Goal: Find specific page/section: Find specific page/section

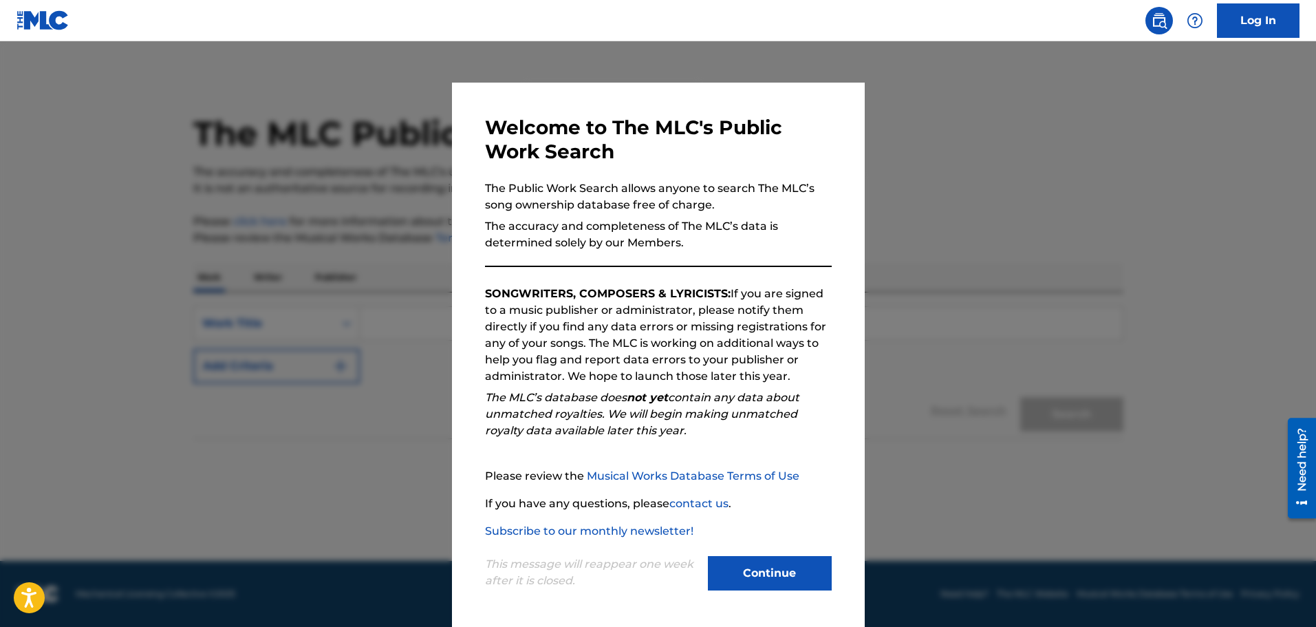
click at [766, 572] on button "Continue" at bounding box center [770, 573] width 124 height 34
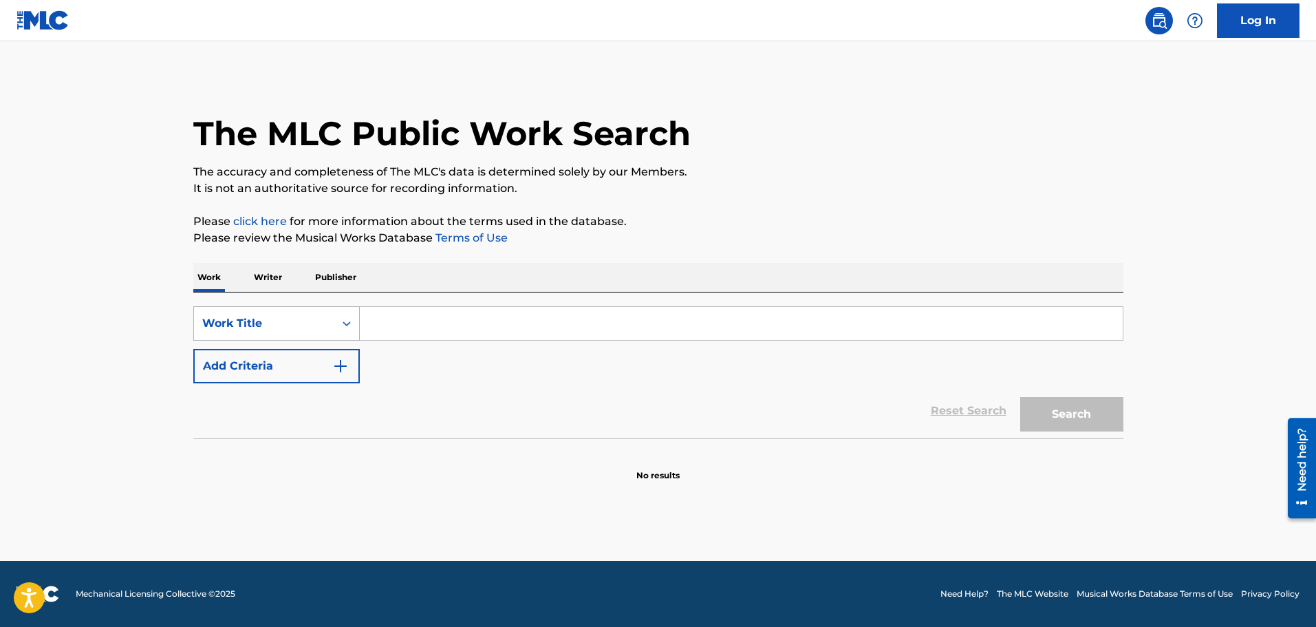
click at [355, 327] on div "Search Form" at bounding box center [346, 323] width 25 height 25
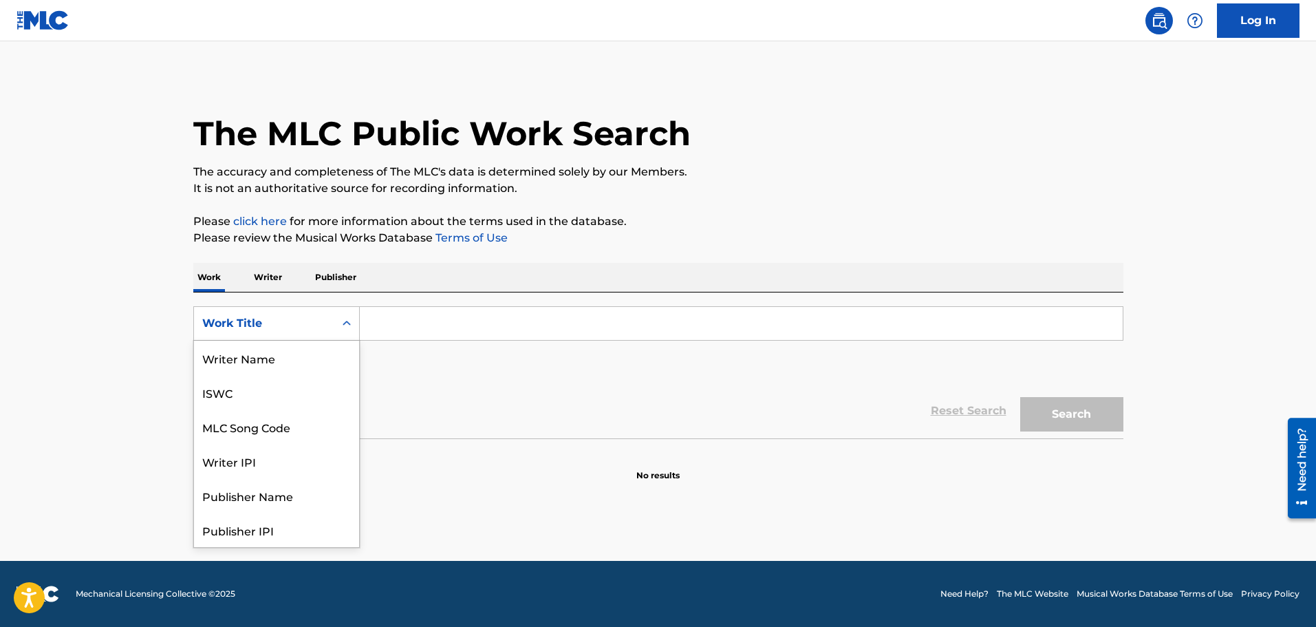
scroll to position [69, 0]
click at [301, 412] on div "Publisher Name" at bounding box center [276, 426] width 165 height 34
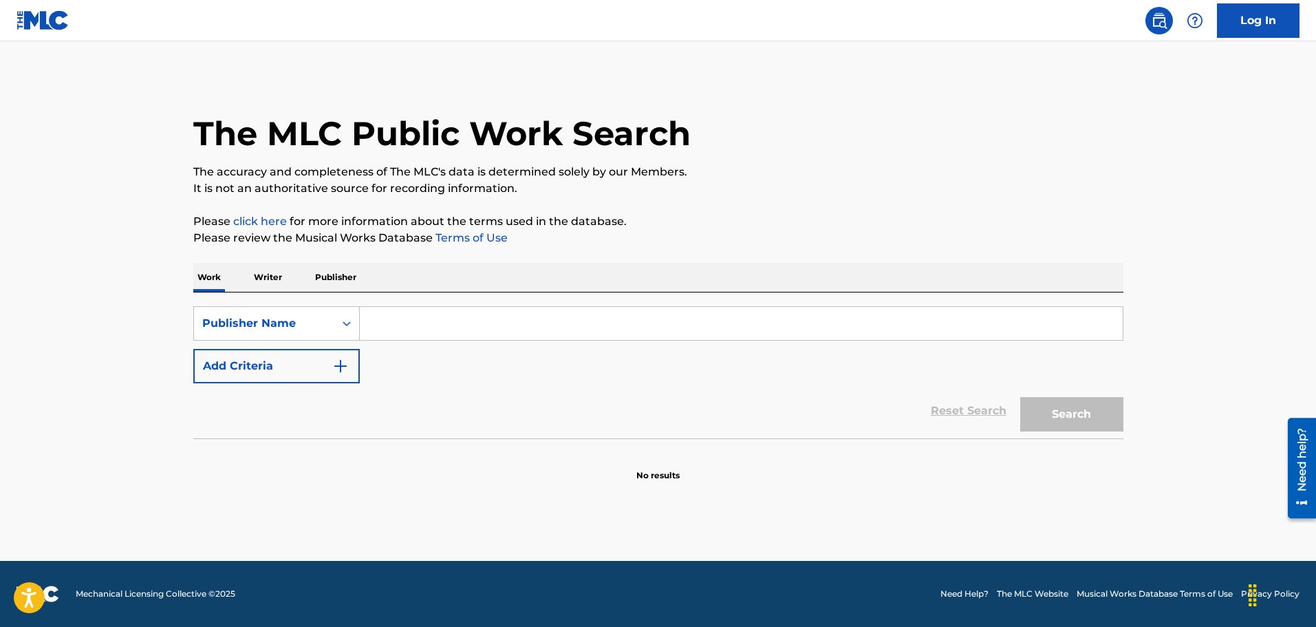
click at [406, 328] on input "Search Form" at bounding box center [741, 323] width 763 height 33
click at [1020, 397] on button "Search" at bounding box center [1071, 414] width 103 height 34
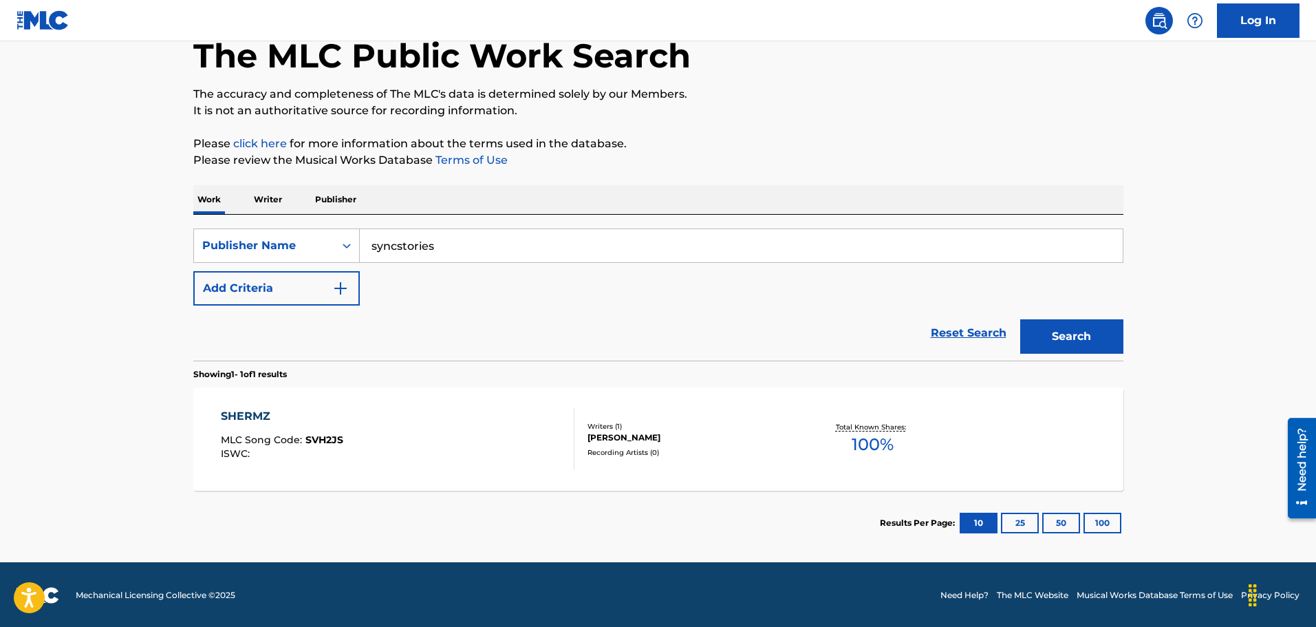
scroll to position [79, 0]
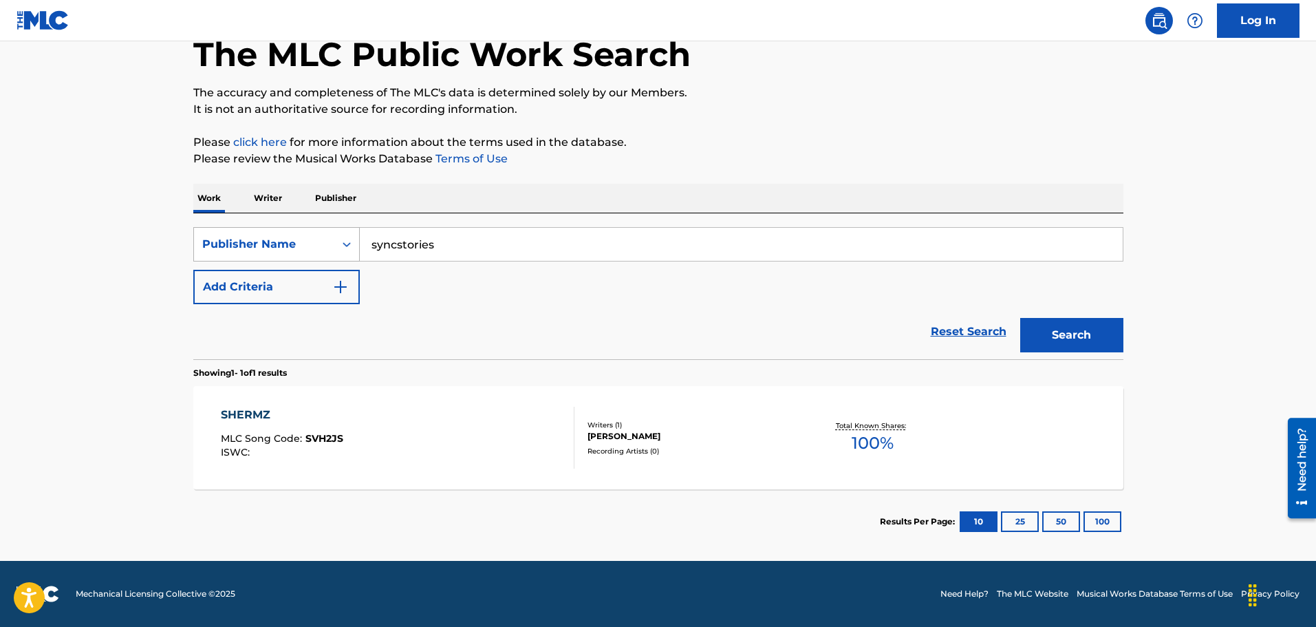
drag, startPoint x: 447, startPoint y: 241, endPoint x: 287, endPoint y: 233, distance: 159.9
click at [290, 235] on div "SearchWithCriteriac95911a1-1bf6-47a5-a6b2-b6a5a4bc9f64 Publisher Name syncstori…" at bounding box center [658, 244] width 930 height 34
click at [1020, 318] on button "Search" at bounding box center [1071, 335] width 103 height 34
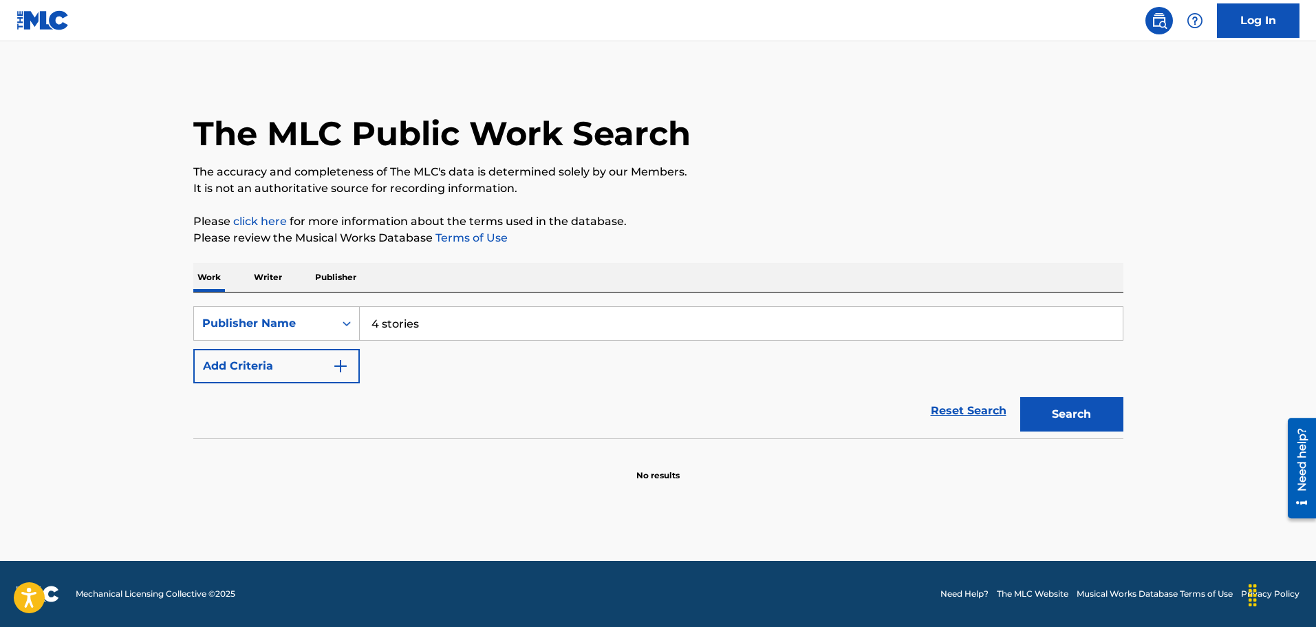
click at [383, 322] on input "4 stories" at bounding box center [741, 323] width 763 height 33
type input "4stories"
click at [1020, 397] on button "Search" at bounding box center [1071, 414] width 103 height 34
